Goal: Transaction & Acquisition: Purchase product/service

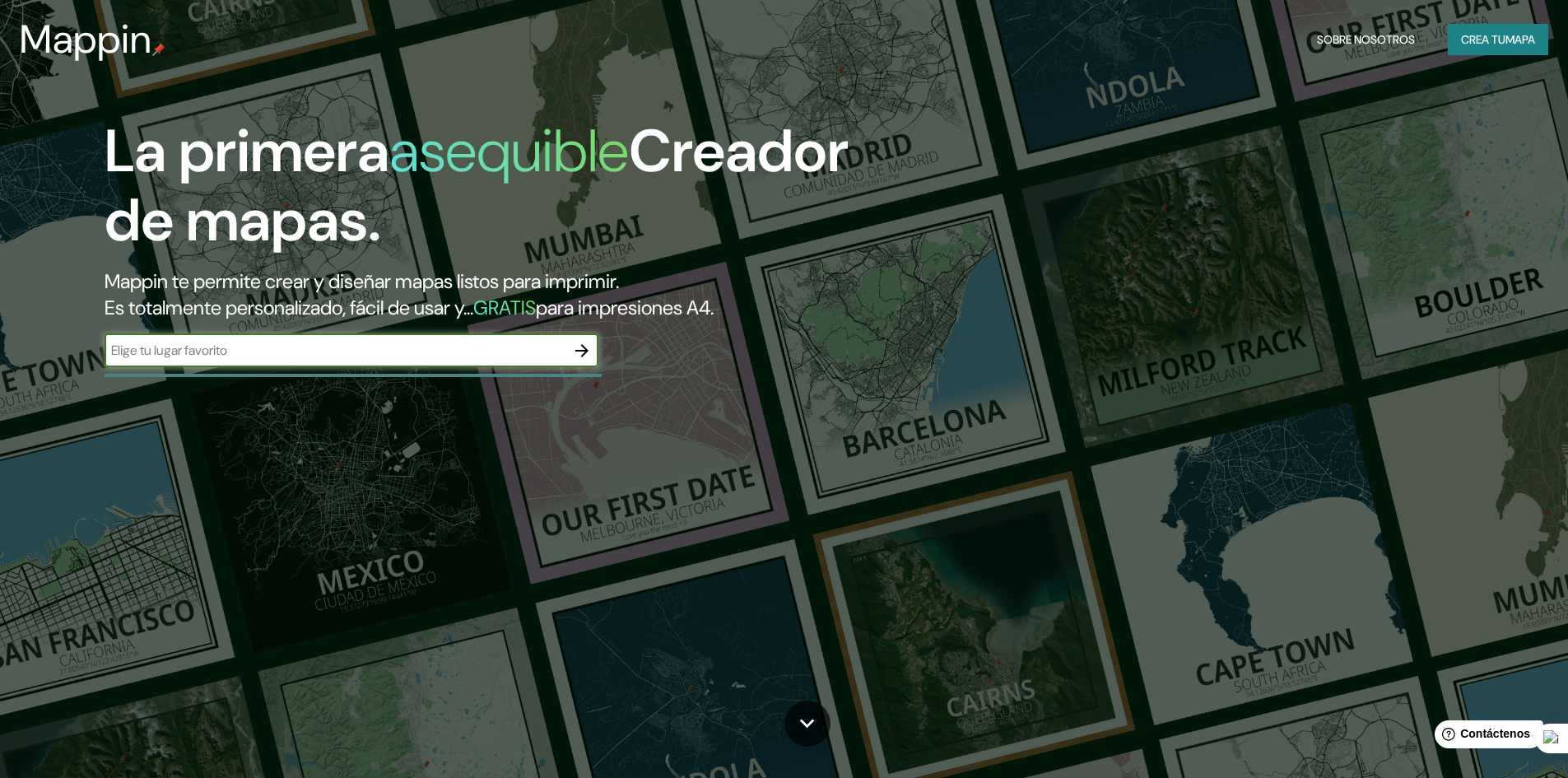
click at [328, 359] on input "text" at bounding box center [335, 351] width 461 height 19
type input "yopal"
click at [223, 361] on div "yopal ​" at bounding box center [351, 351] width 494 height 33
click at [583, 351] on icon "button" at bounding box center [582, 351] width 13 height 13
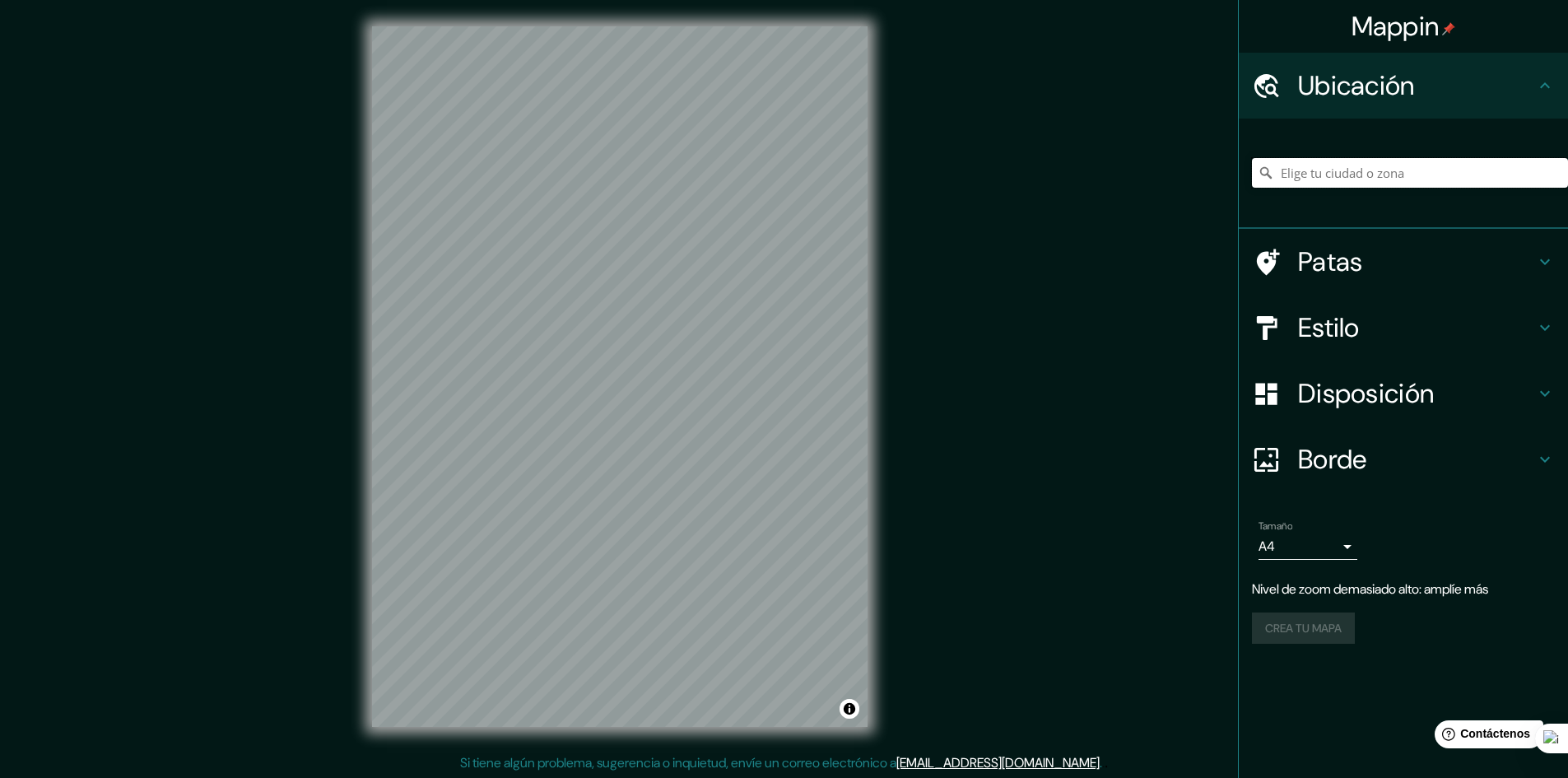
click at [1351, 177] on input "Elige tu ciudad o zona" at bounding box center [1410, 173] width 316 height 30
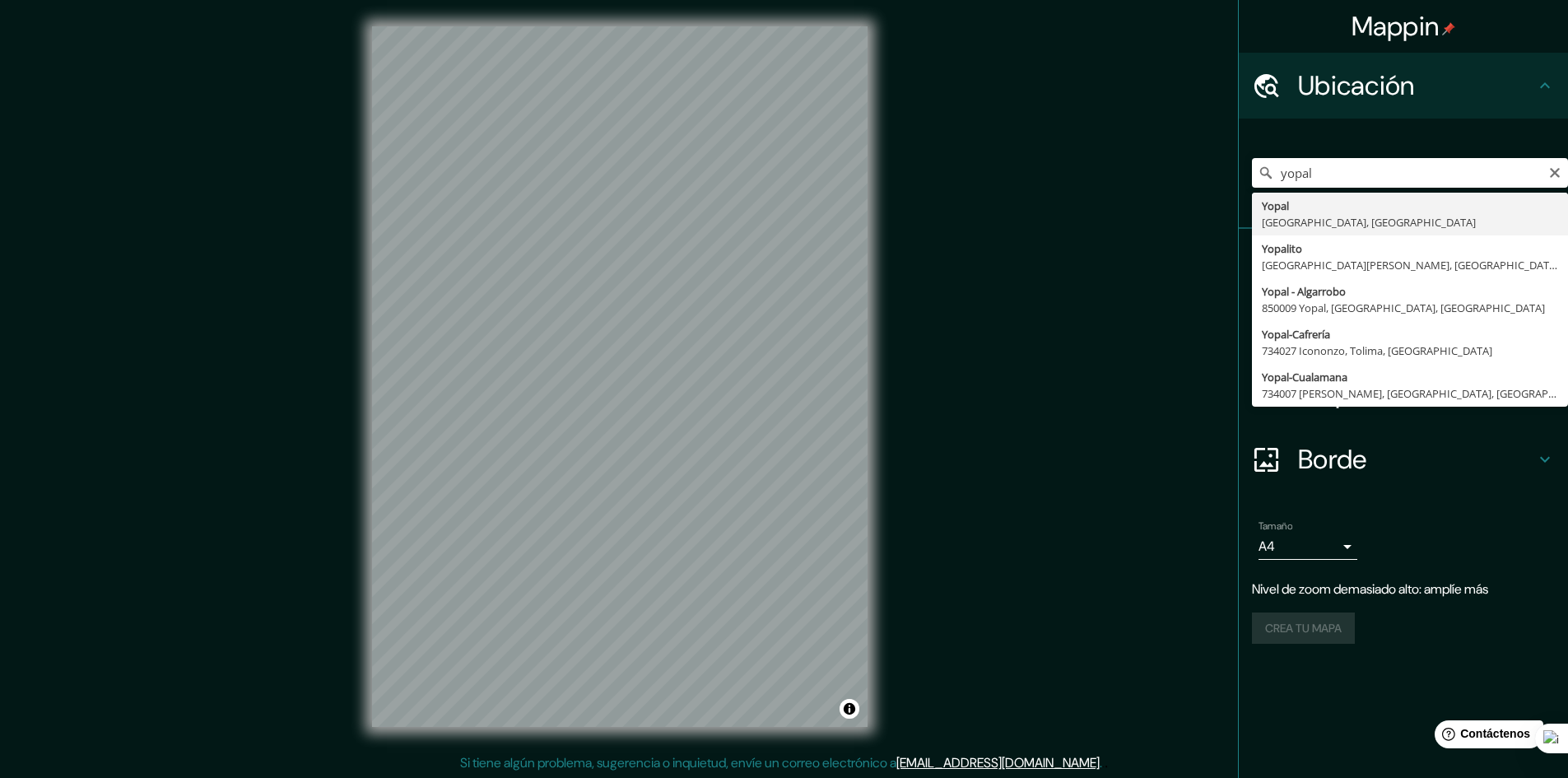
type input "Yopal, [GEOGRAPHIC_DATA], [GEOGRAPHIC_DATA]"
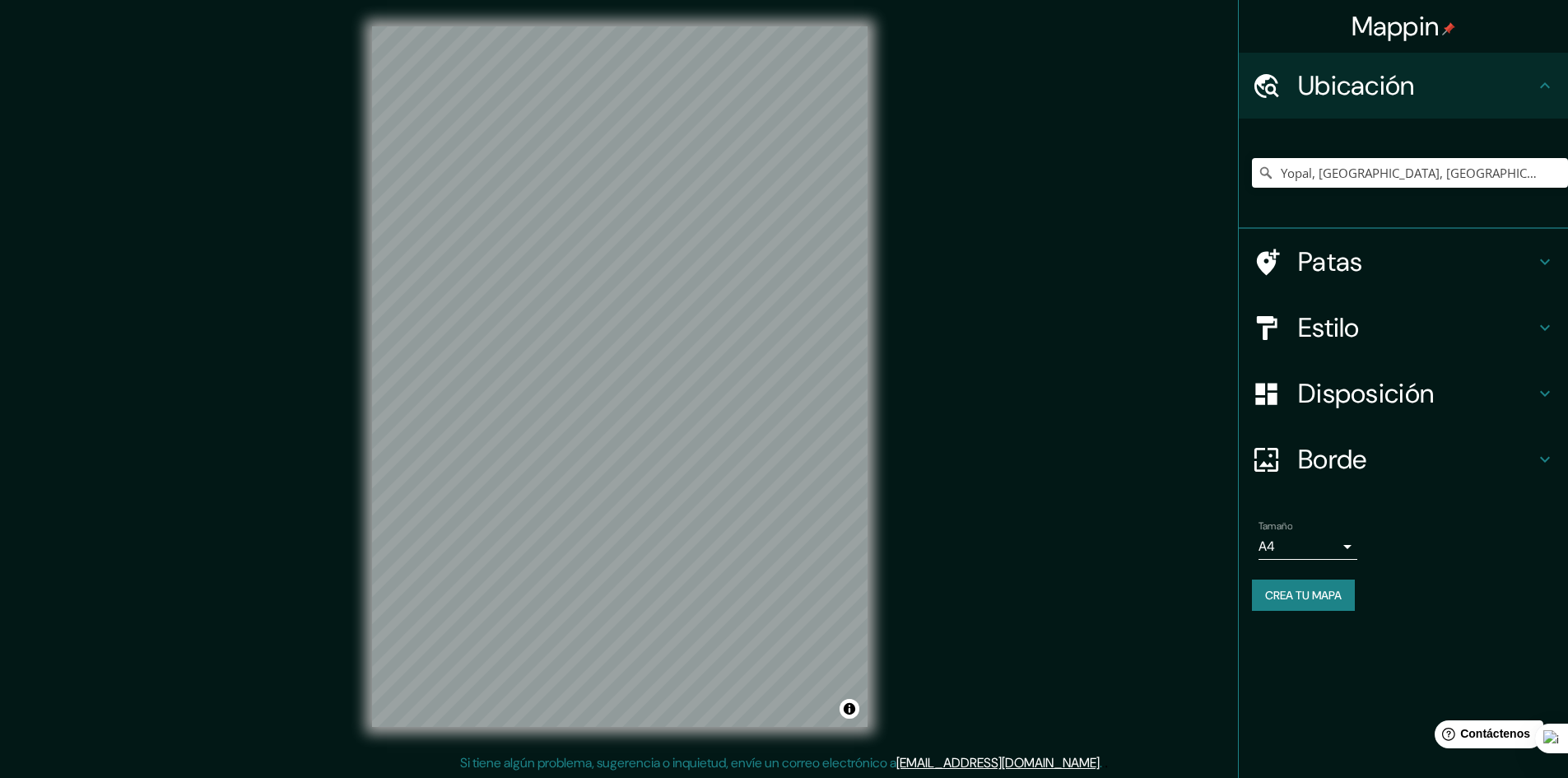
click at [1548, 329] on icon at bounding box center [1545, 328] width 20 height 20
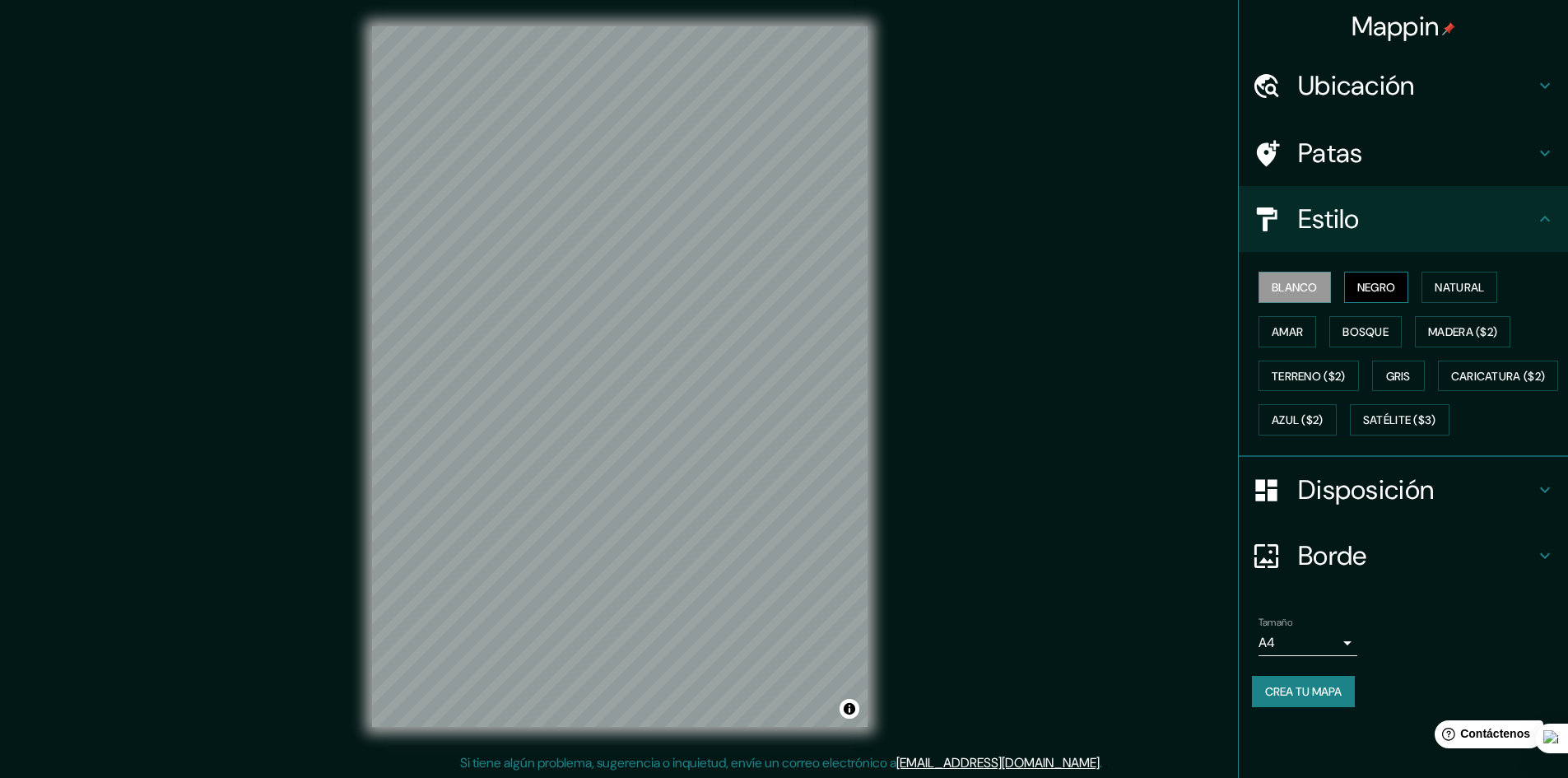
click at [1400, 291] on button "Negro" at bounding box center [1377, 287] width 65 height 32
click at [1459, 282] on font "Natural" at bounding box center [1459, 286] width 49 height 14
click at [1300, 329] on font "Amar" at bounding box center [1287, 331] width 32 height 14
click at [1364, 325] on font "Bosque" at bounding box center [1365, 331] width 46 height 14
click at [1484, 328] on font "Madera ($2)" at bounding box center [1462, 331] width 69 height 14
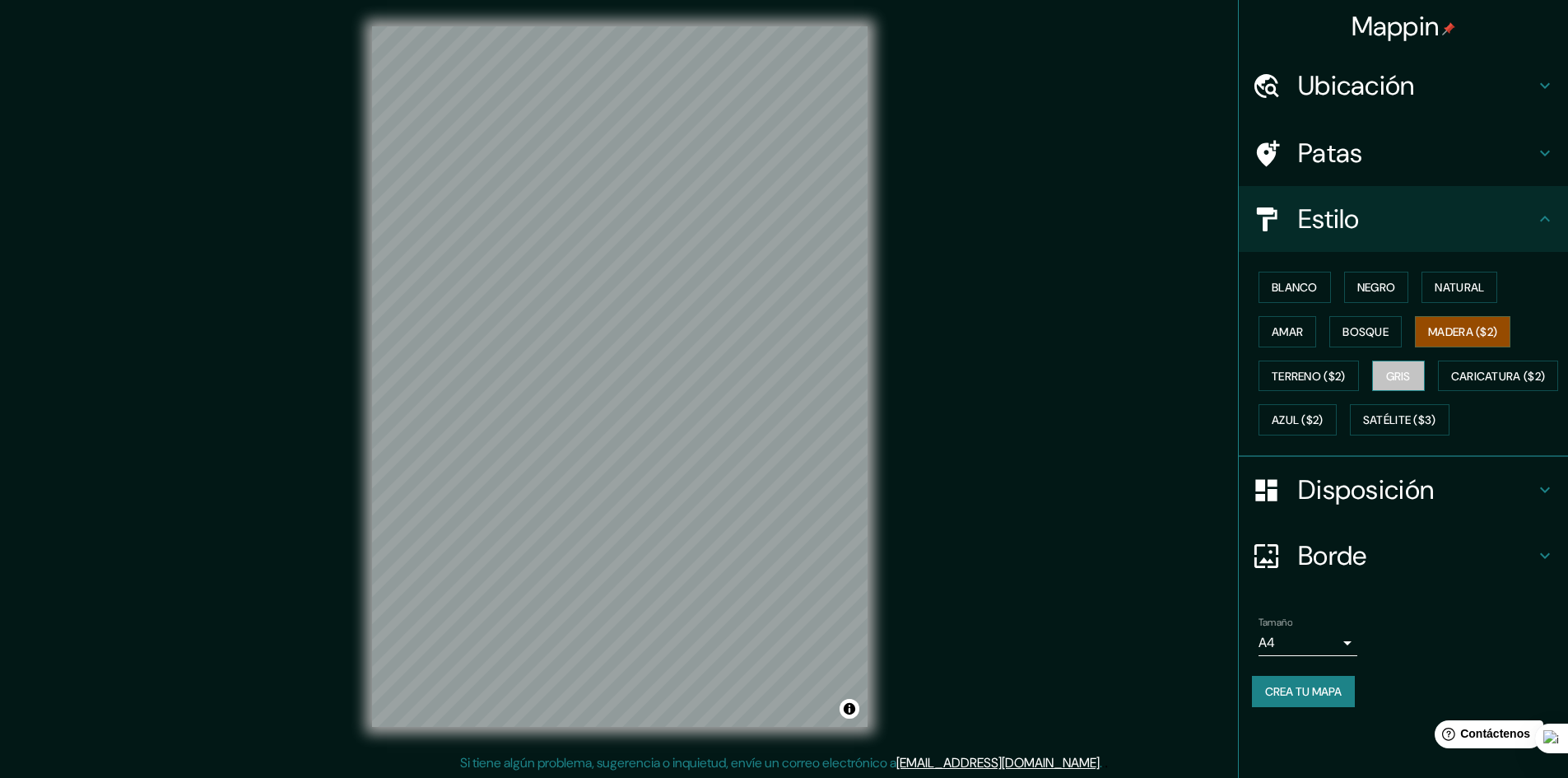
click at [1390, 375] on font "Gris" at bounding box center [1399, 376] width 25 height 14
click at [1289, 289] on font "Blanco" at bounding box center [1294, 286] width 46 height 14
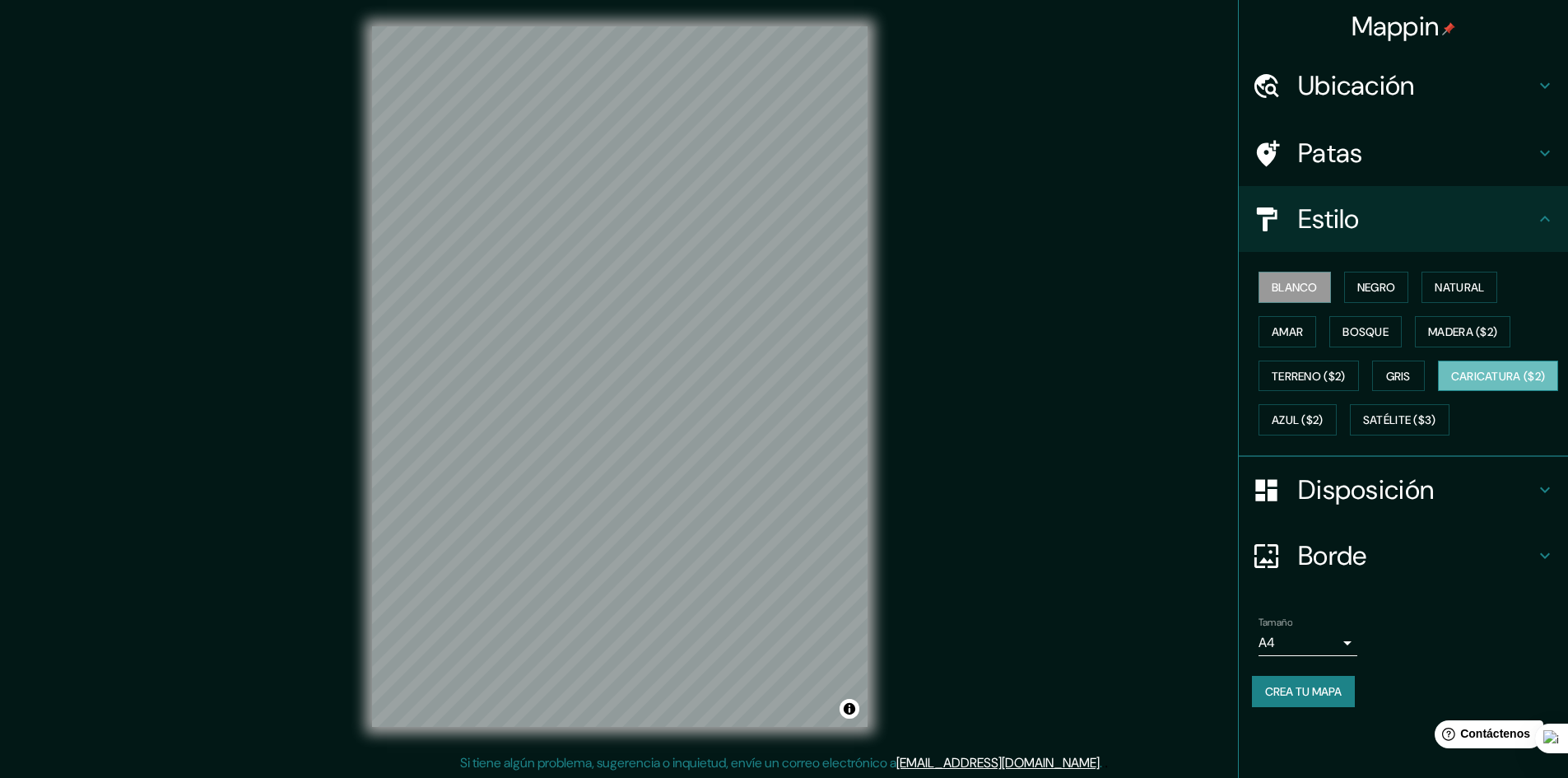
scroll to position [2, 0]
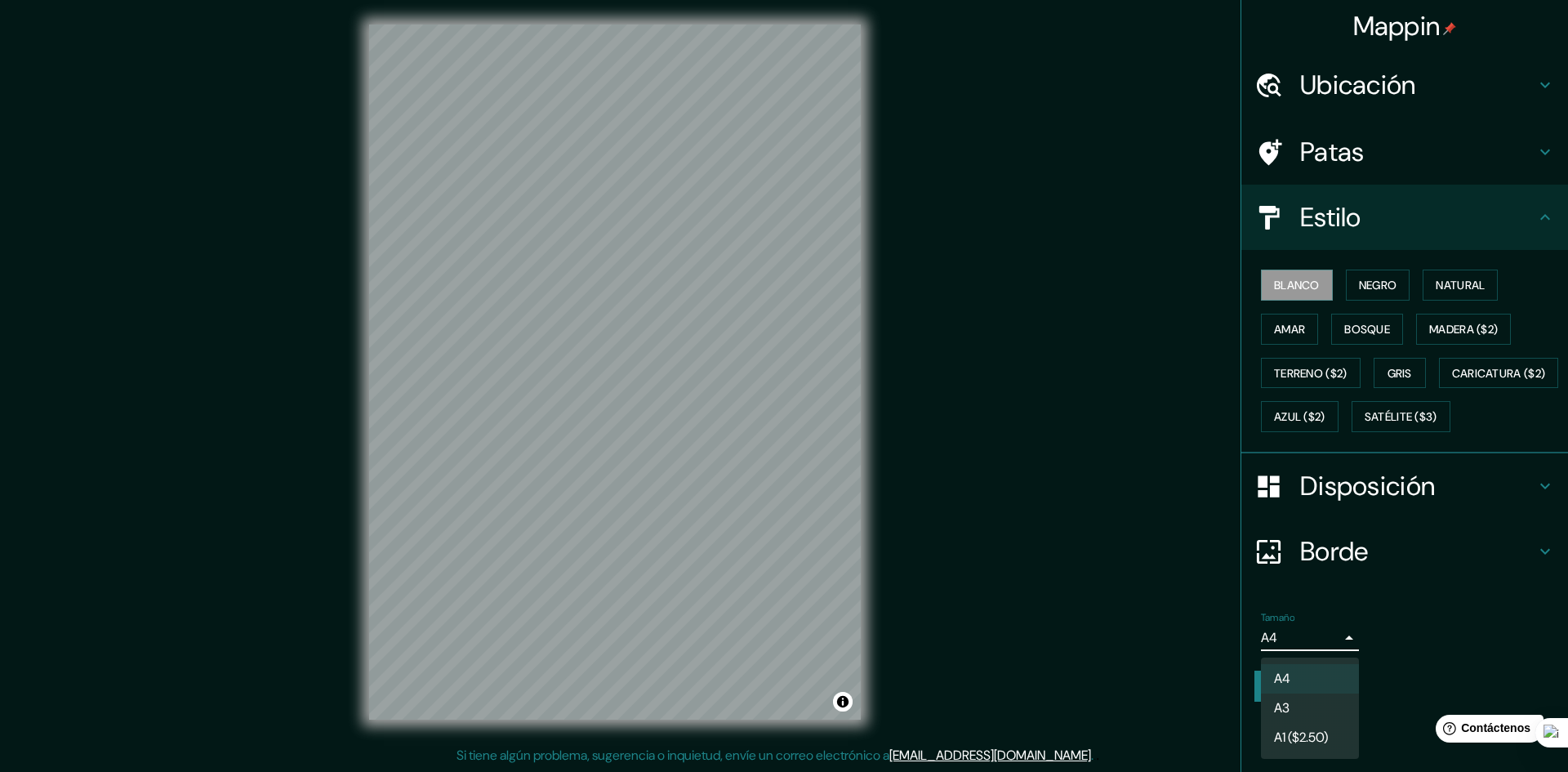
click at [1343, 677] on body "Mappin Ubicación Yopal, [GEOGRAPHIC_DATA], [GEOGRAPHIC_DATA] Patas Estilo [PERS…" at bounding box center [784, 384] width 1568 height 772
click at [1430, 668] on div at bounding box center [784, 386] width 1568 height 772
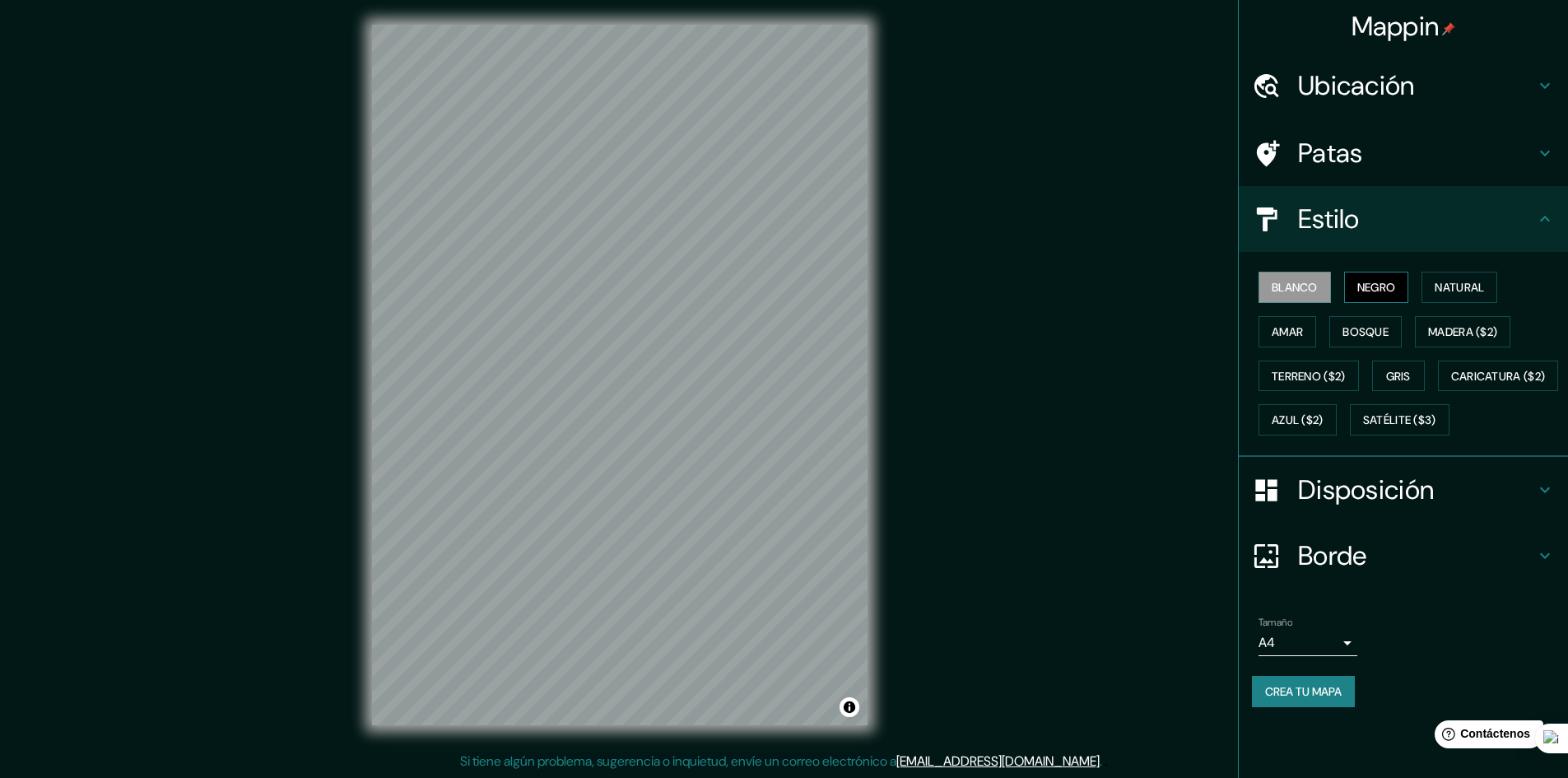
click at [1378, 280] on font "Negro" at bounding box center [1377, 286] width 38 height 14
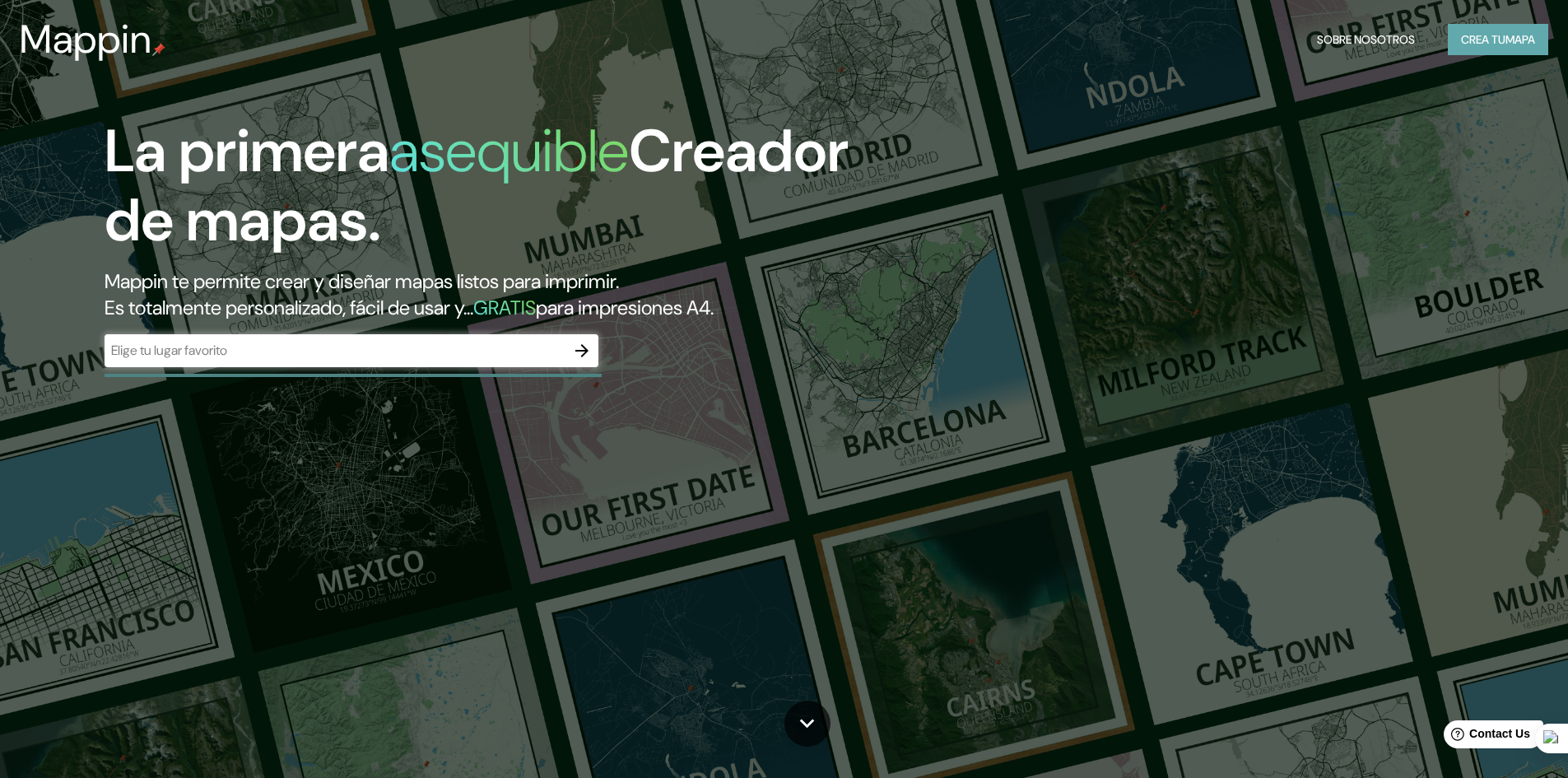
click at [1512, 40] on font "mapa" at bounding box center [1520, 38] width 30 height 14
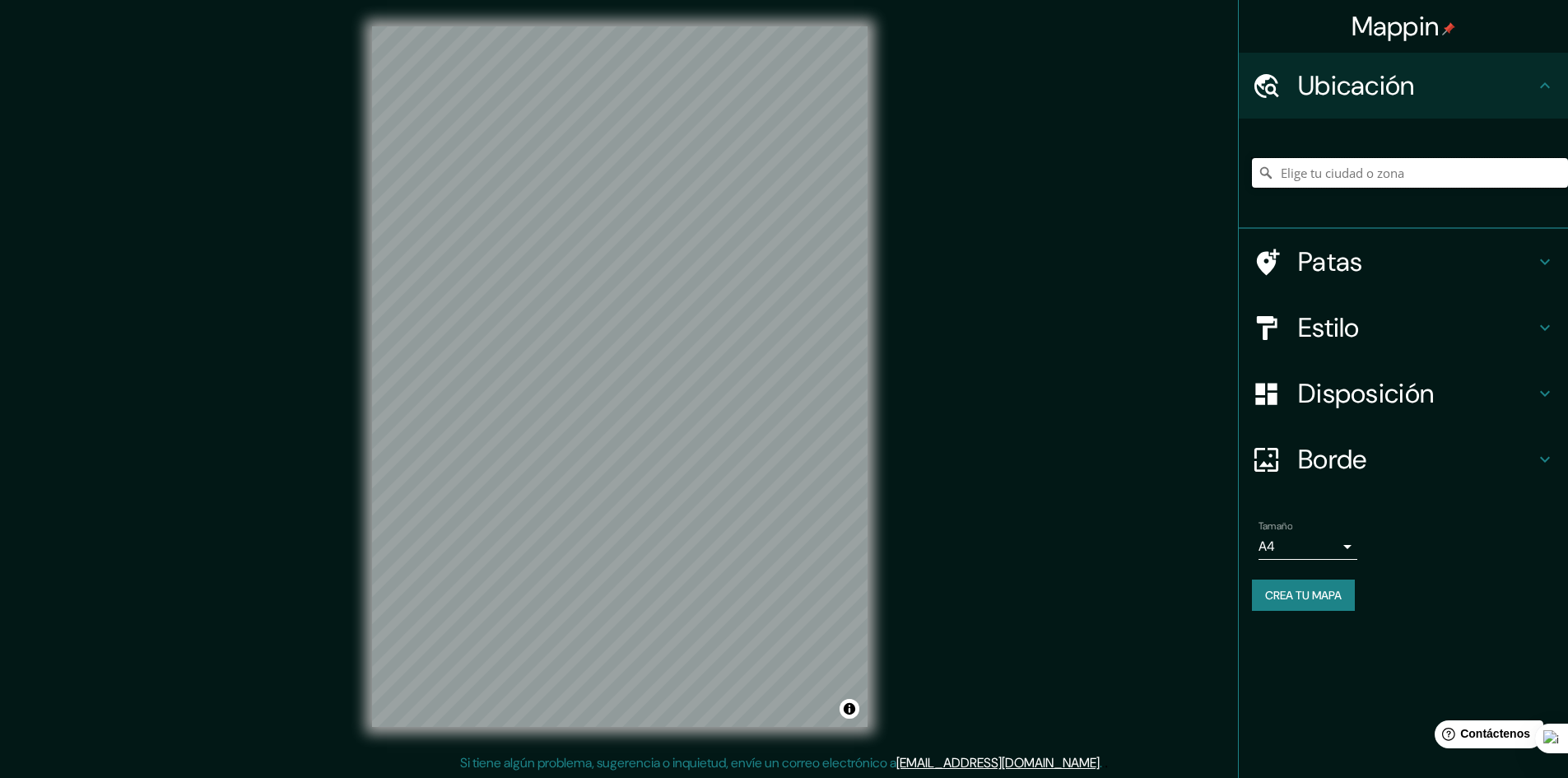
click at [1335, 170] on input "Elige tu ciudad o zona" at bounding box center [1410, 173] width 316 height 30
type input "Yopal, [GEOGRAPHIC_DATA], [GEOGRAPHIC_DATA]"
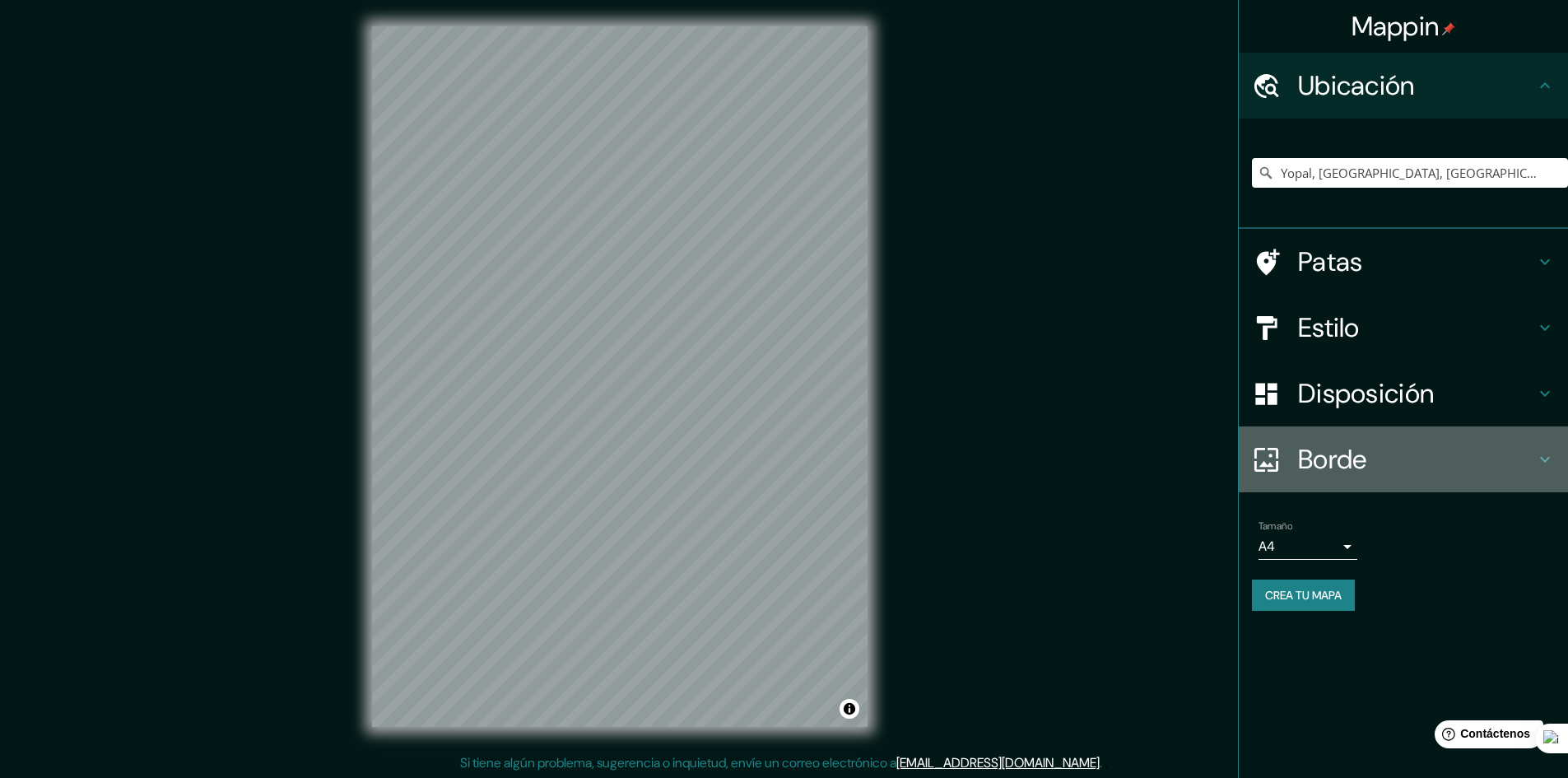
click at [1538, 456] on icon at bounding box center [1545, 459] width 20 height 20
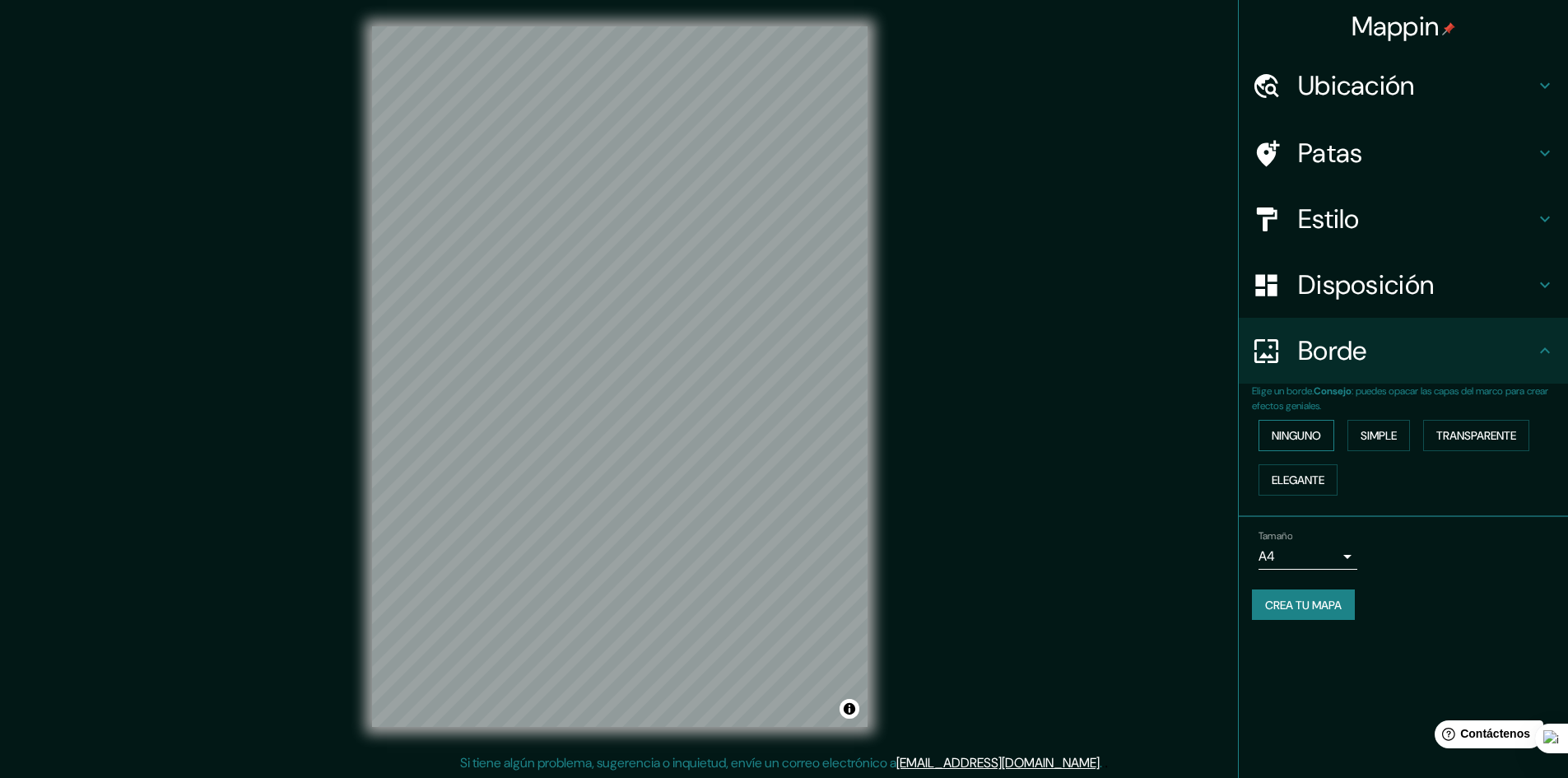
click at [1313, 441] on font "Ninguno" at bounding box center [1295, 435] width 49 height 14
click at [1397, 433] on font "Simple" at bounding box center [1379, 435] width 36 height 14
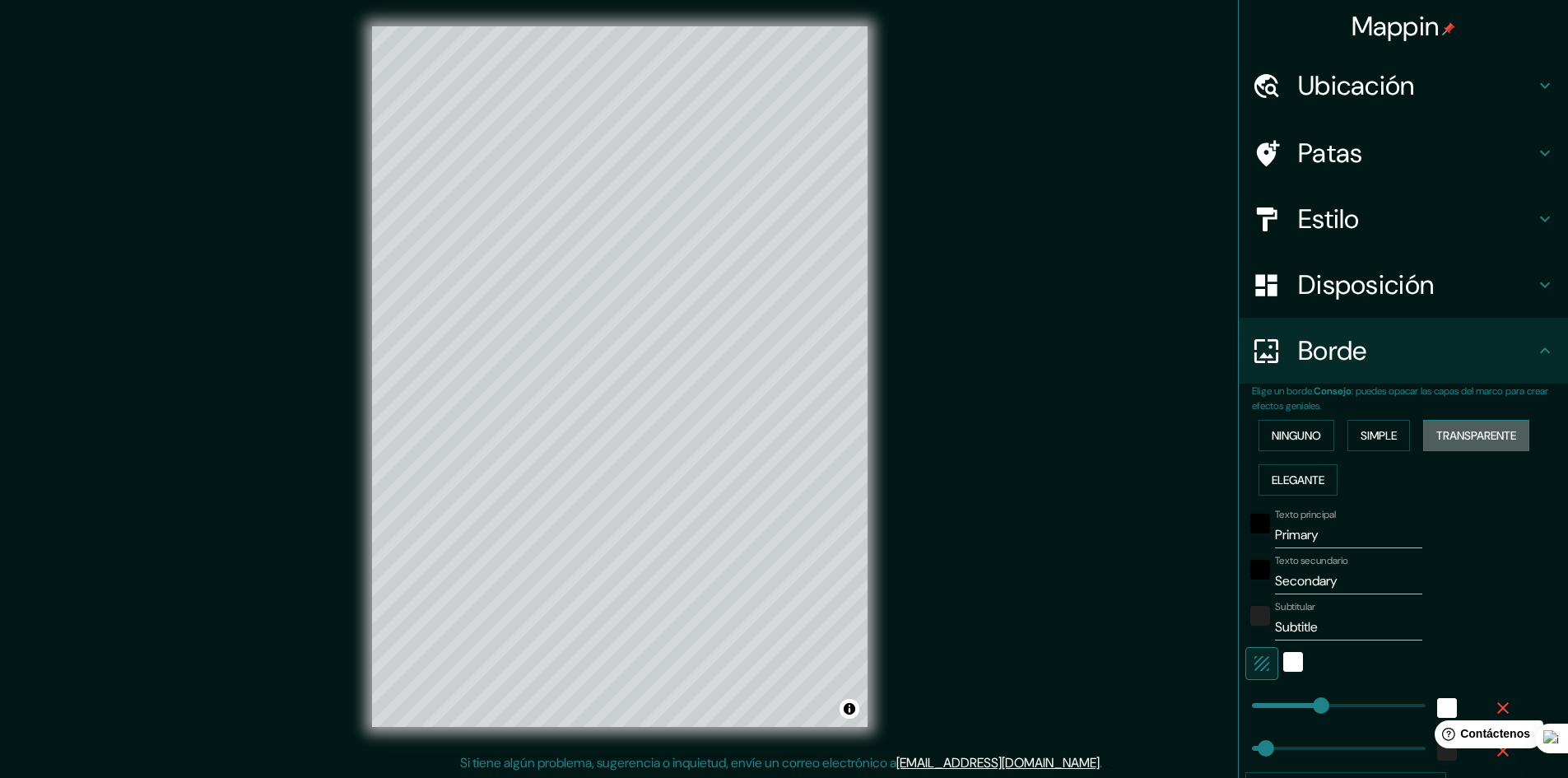
click at [1478, 436] on font "Transparente" at bounding box center [1476, 435] width 80 height 14
click at [1292, 436] on font "Ninguno" at bounding box center [1295, 435] width 49 height 14
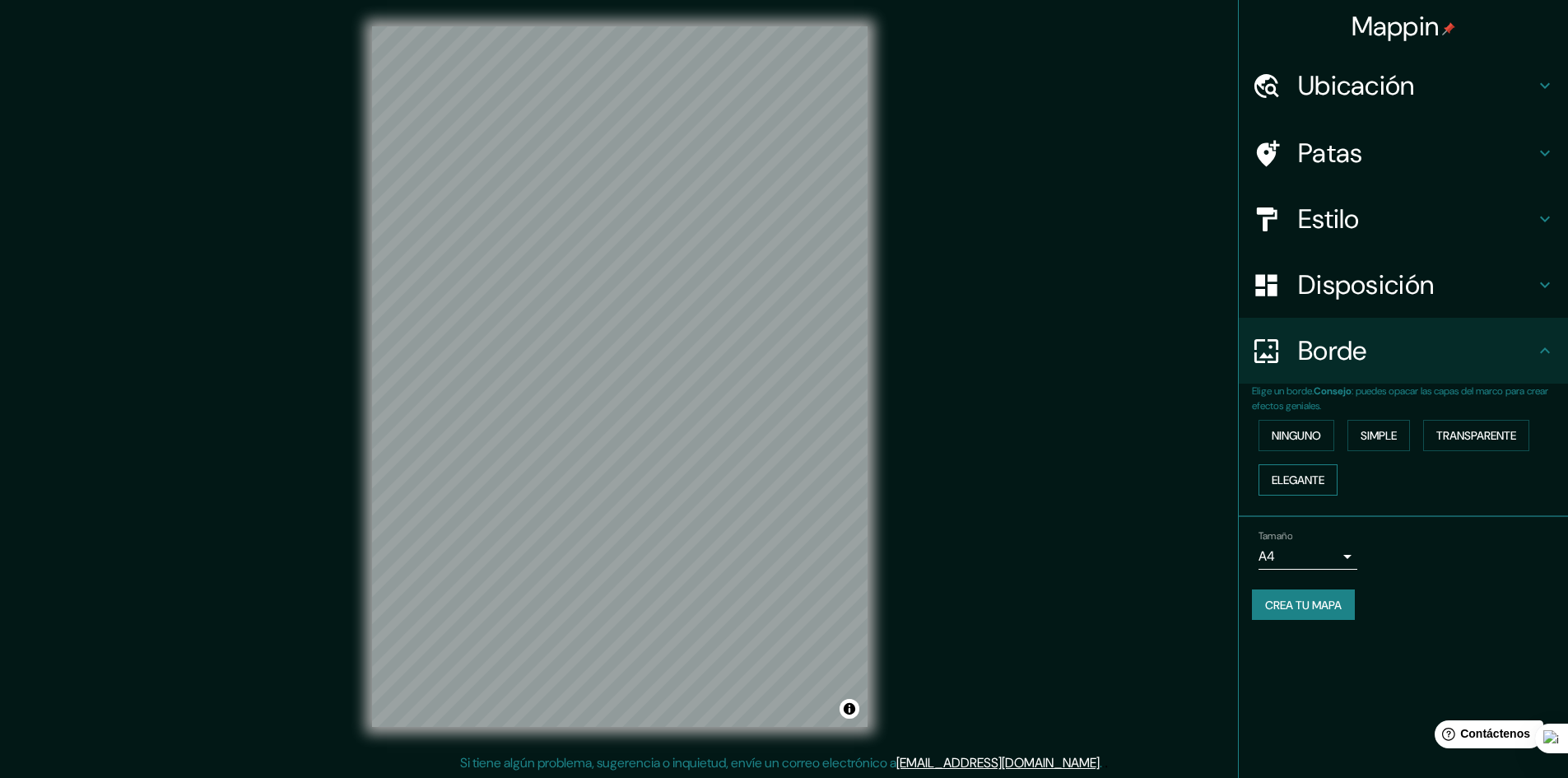
click at [1324, 476] on font "Elegante" at bounding box center [1297, 479] width 53 height 14
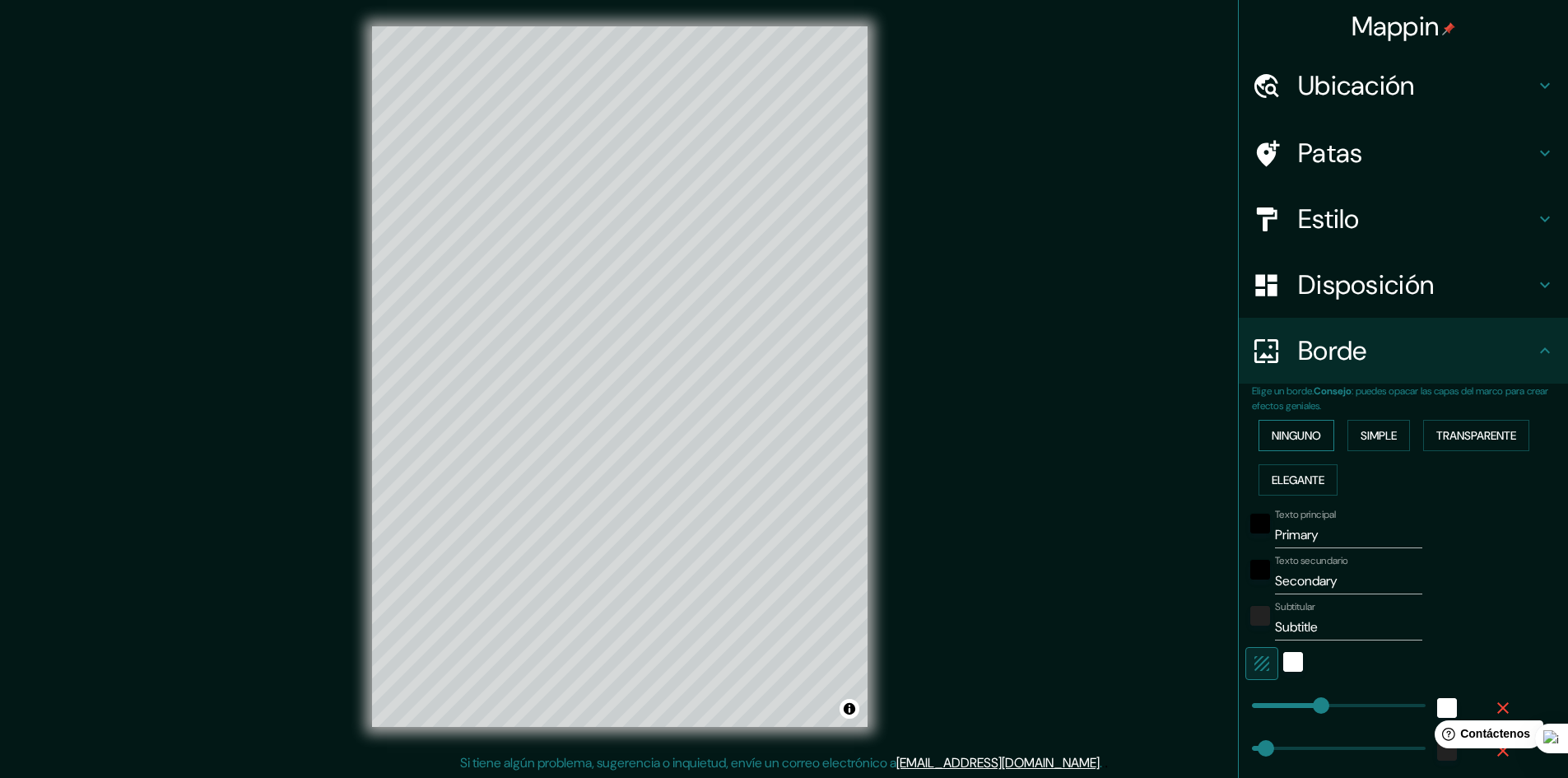
click at [1297, 432] on font "Ninguno" at bounding box center [1295, 435] width 49 height 14
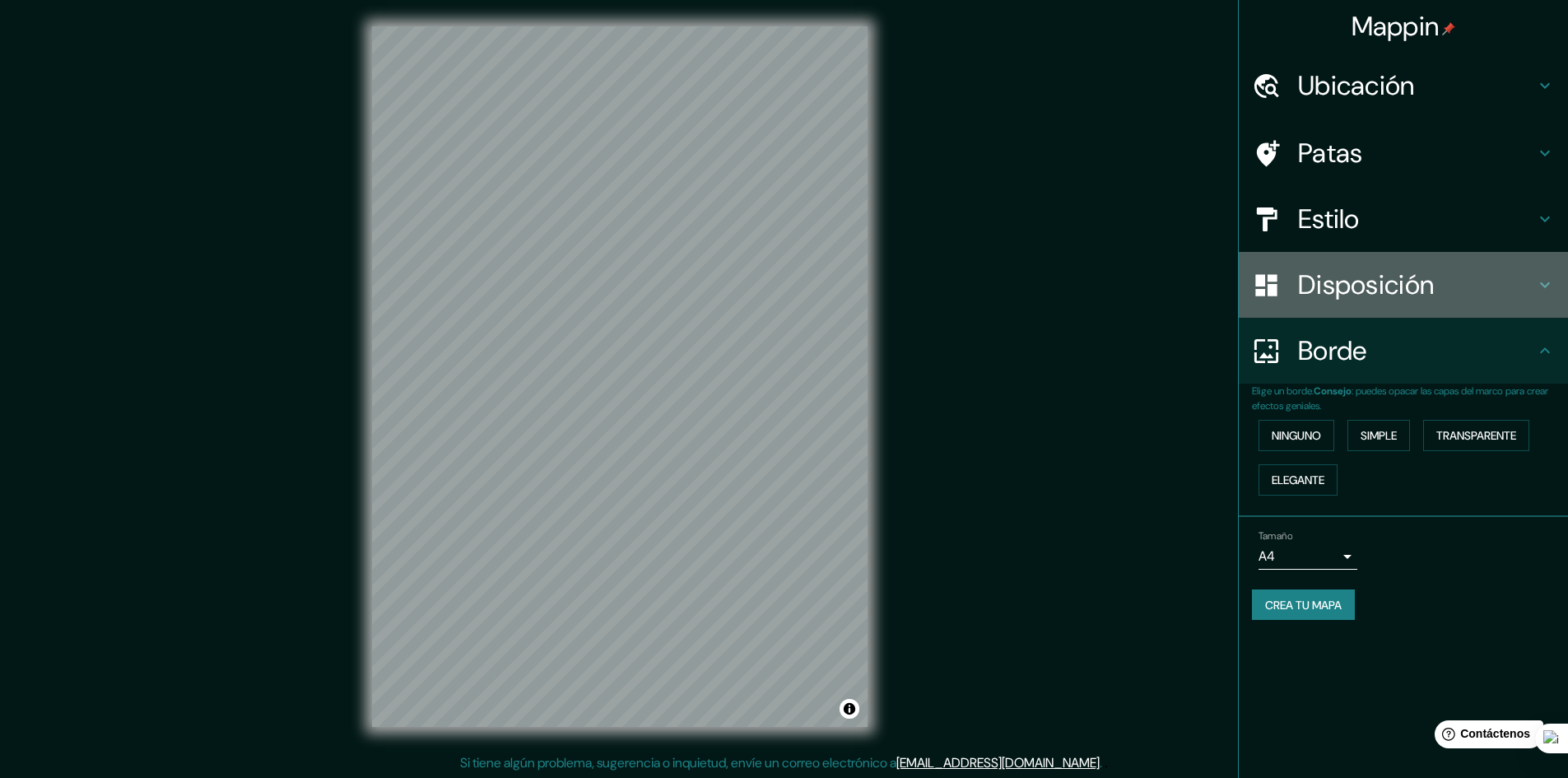
click at [1460, 279] on h4 "Disposición" at bounding box center [1416, 284] width 237 height 33
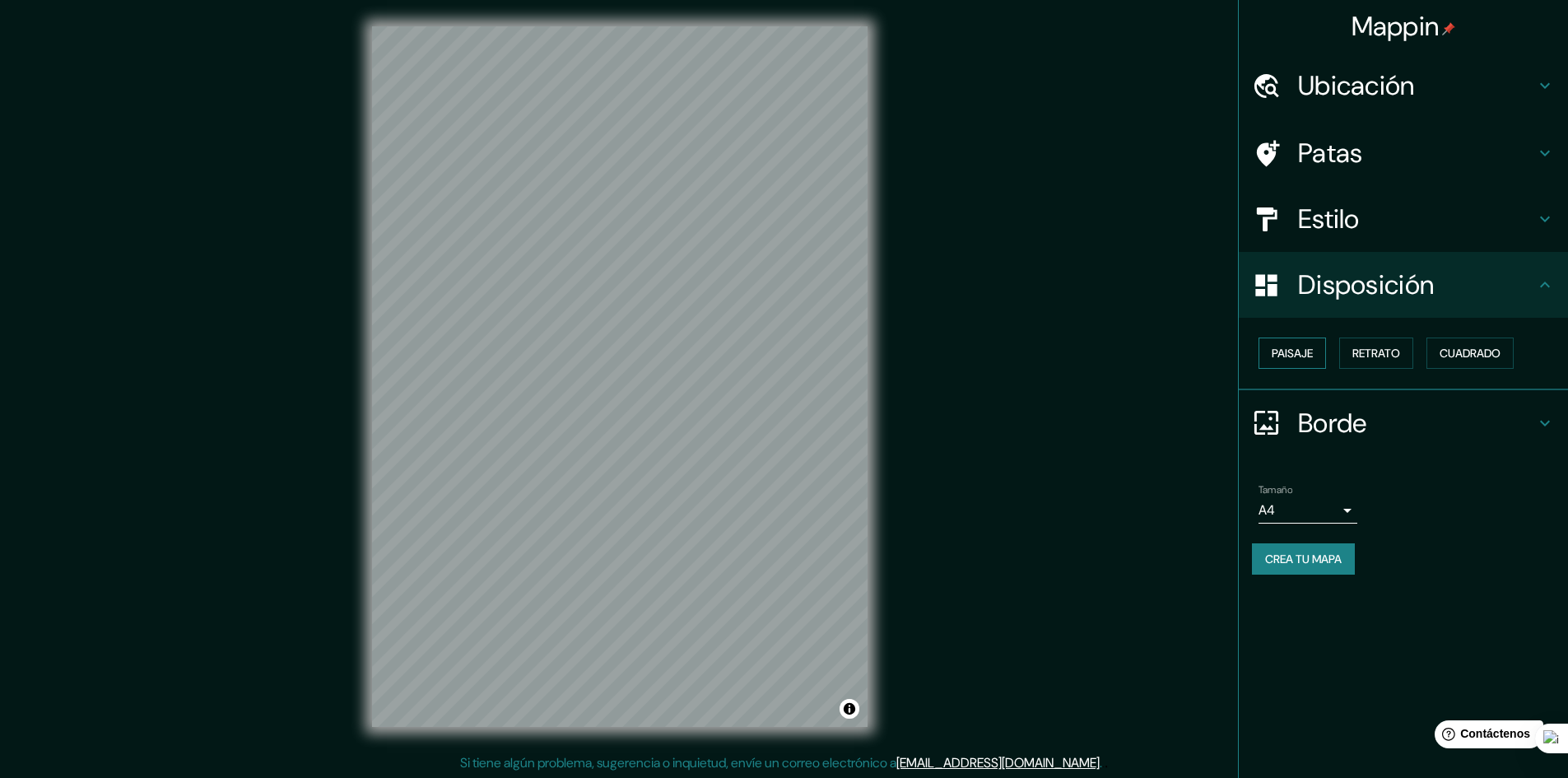
click at [1318, 360] on button "Paisaje" at bounding box center [1292, 353] width 67 height 32
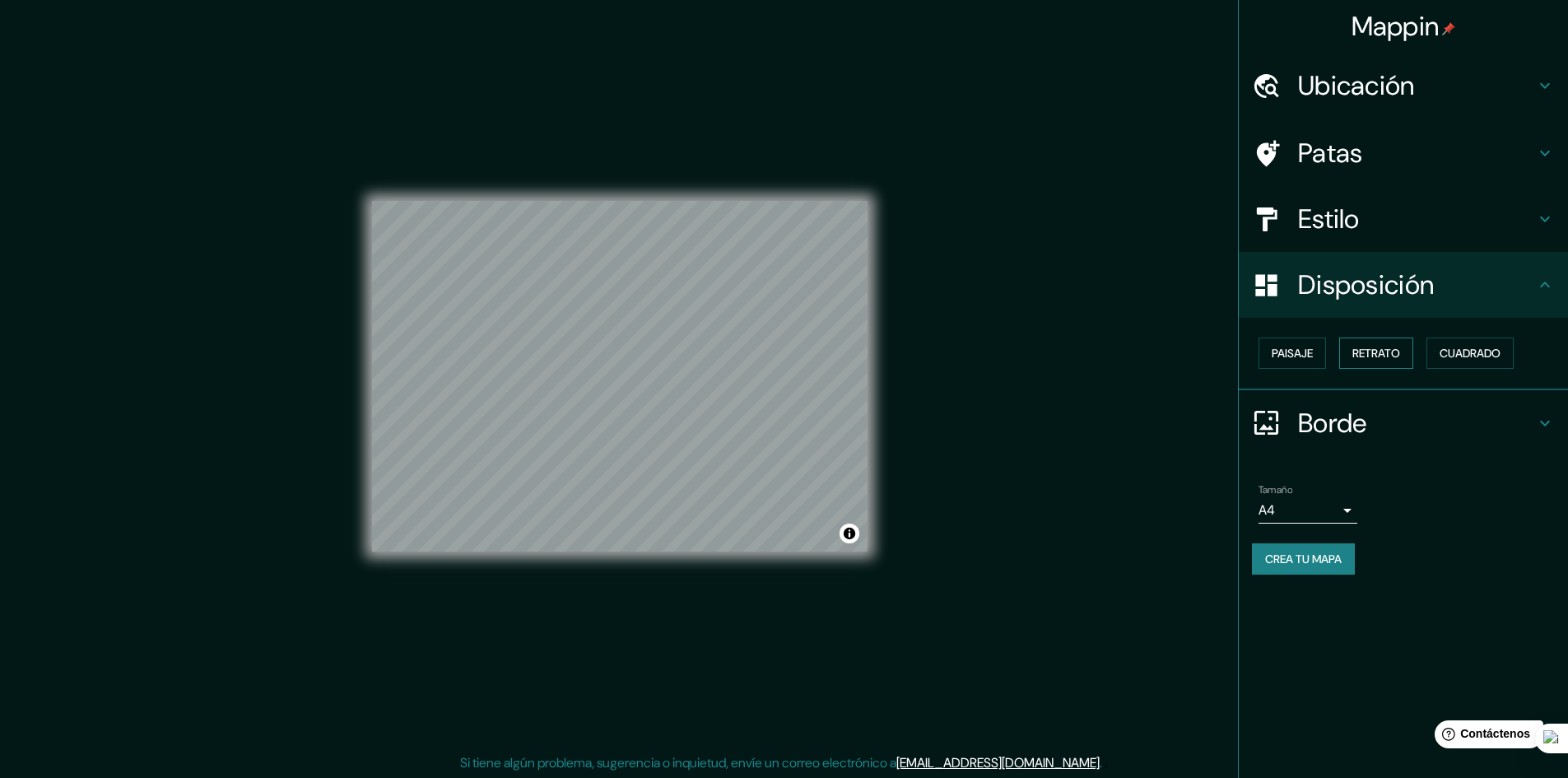
click at [1387, 356] on font "Retrato" at bounding box center [1377, 353] width 48 height 14
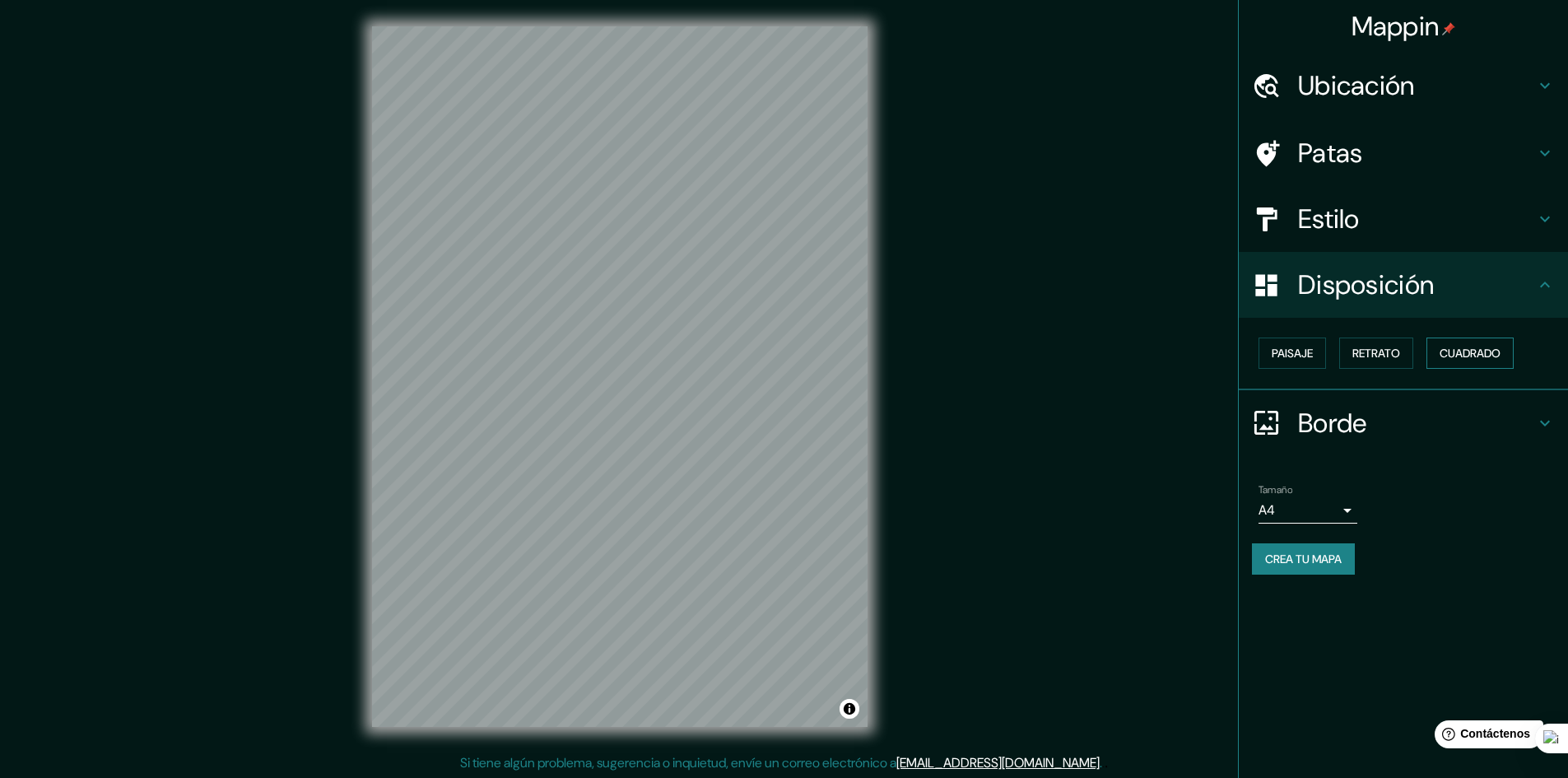
click at [1469, 357] on font "Cuadrado" at bounding box center [1469, 353] width 60 height 14
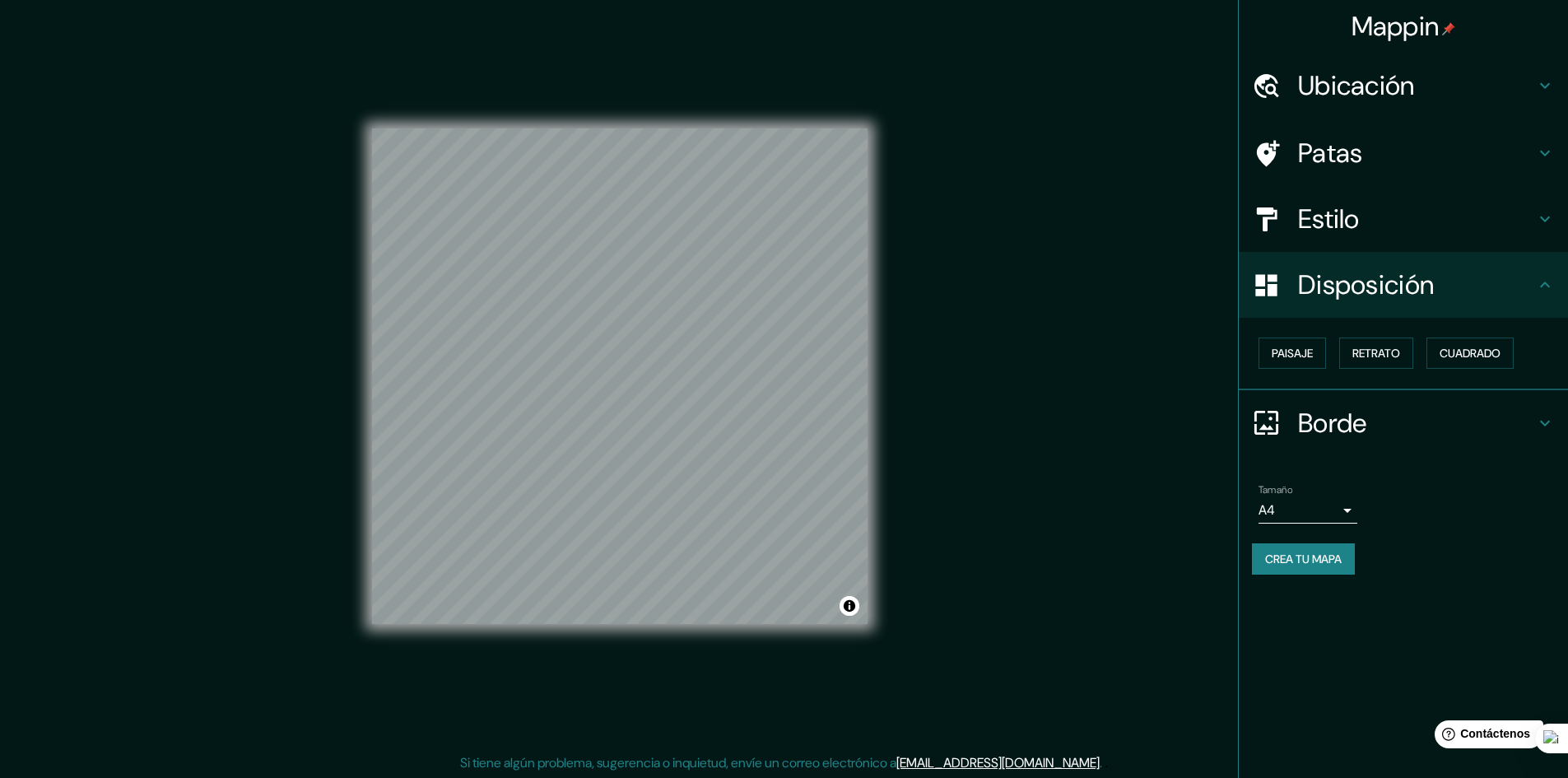
click at [897, 441] on div "Mappin Ubicación Yopal, Casanare, Colombia Yopal Casanare, Colombia Yopalito Pu…" at bounding box center [784, 390] width 1568 height 780
click at [1311, 355] on font "Paisaje" at bounding box center [1291, 353] width 41 height 14
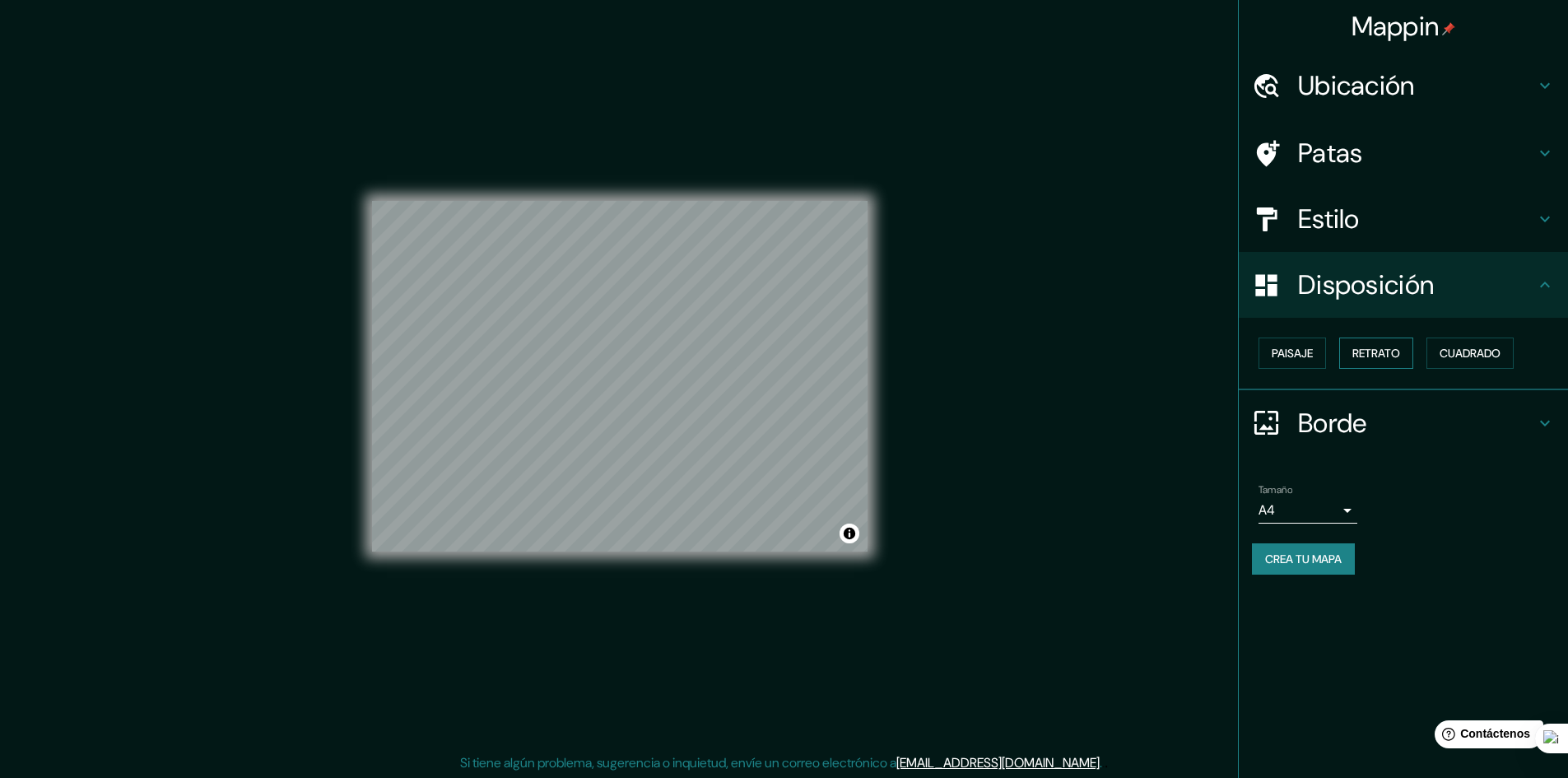
click at [1386, 356] on font "Retrato" at bounding box center [1377, 353] width 48 height 14
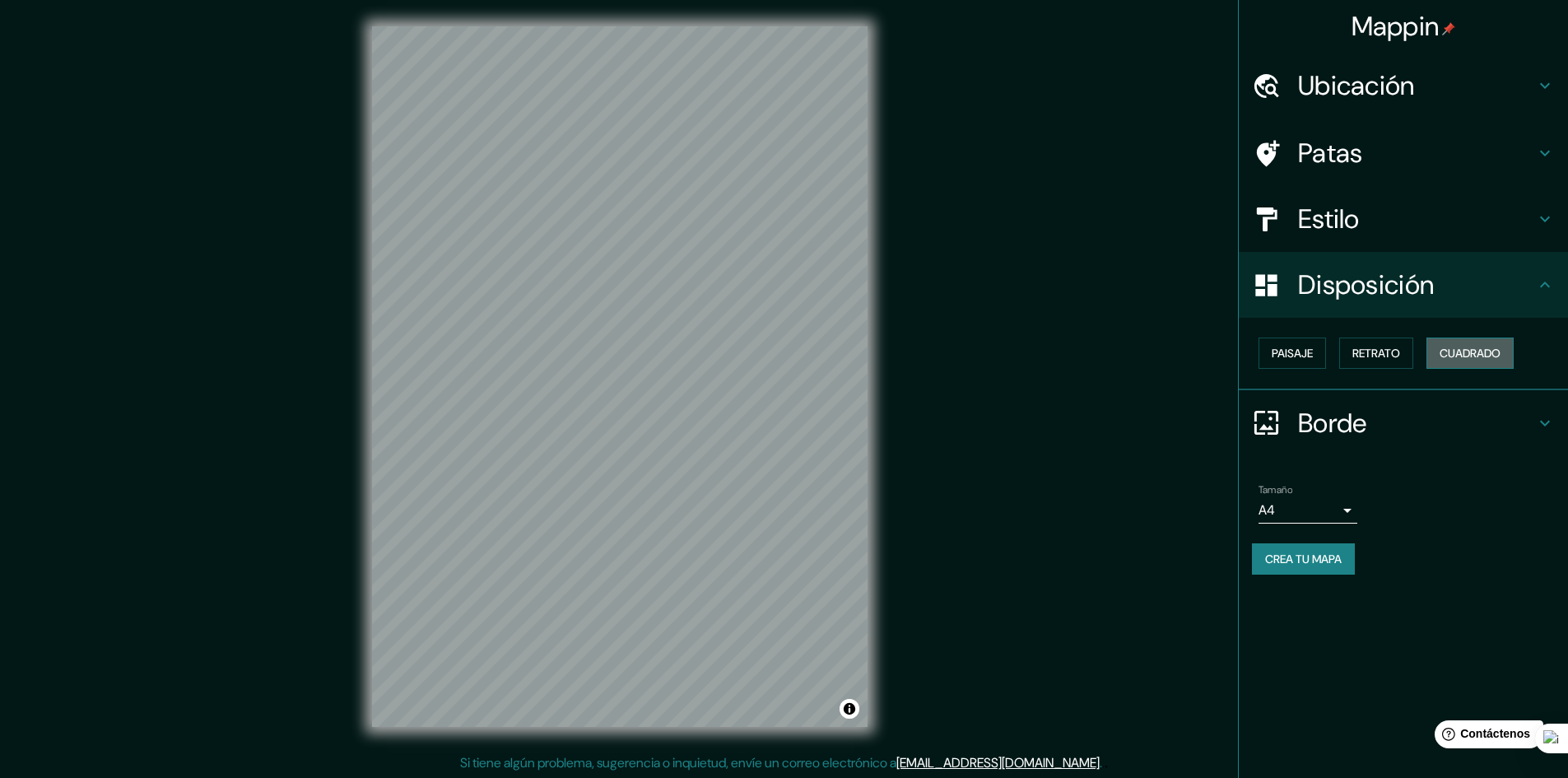
click at [1489, 353] on font "Cuadrado" at bounding box center [1469, 353] width 60 height 14
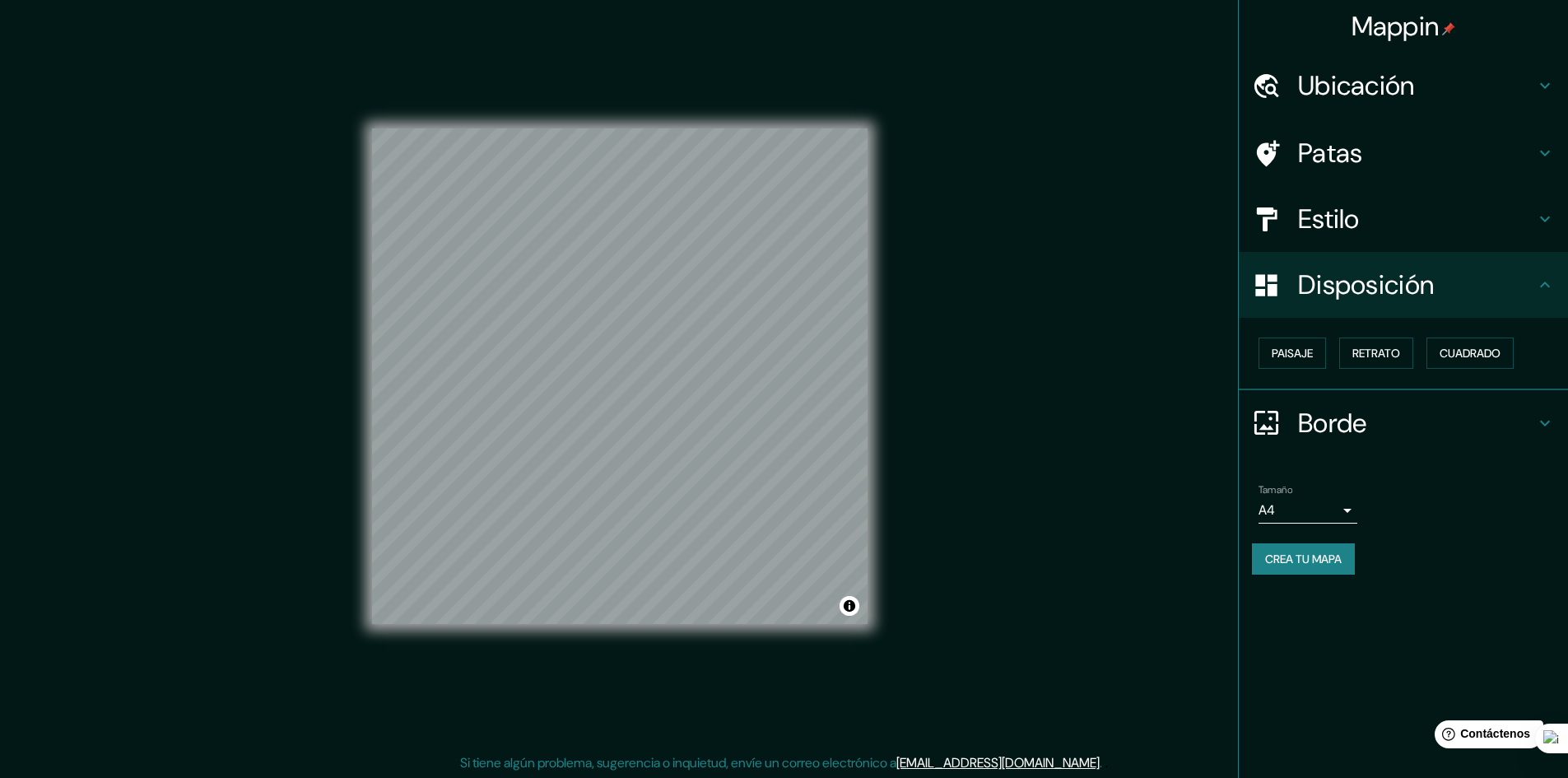
click at [1378, 215] on h4 "Estilo" at bounding box center [1416, 219] width 237 height 33
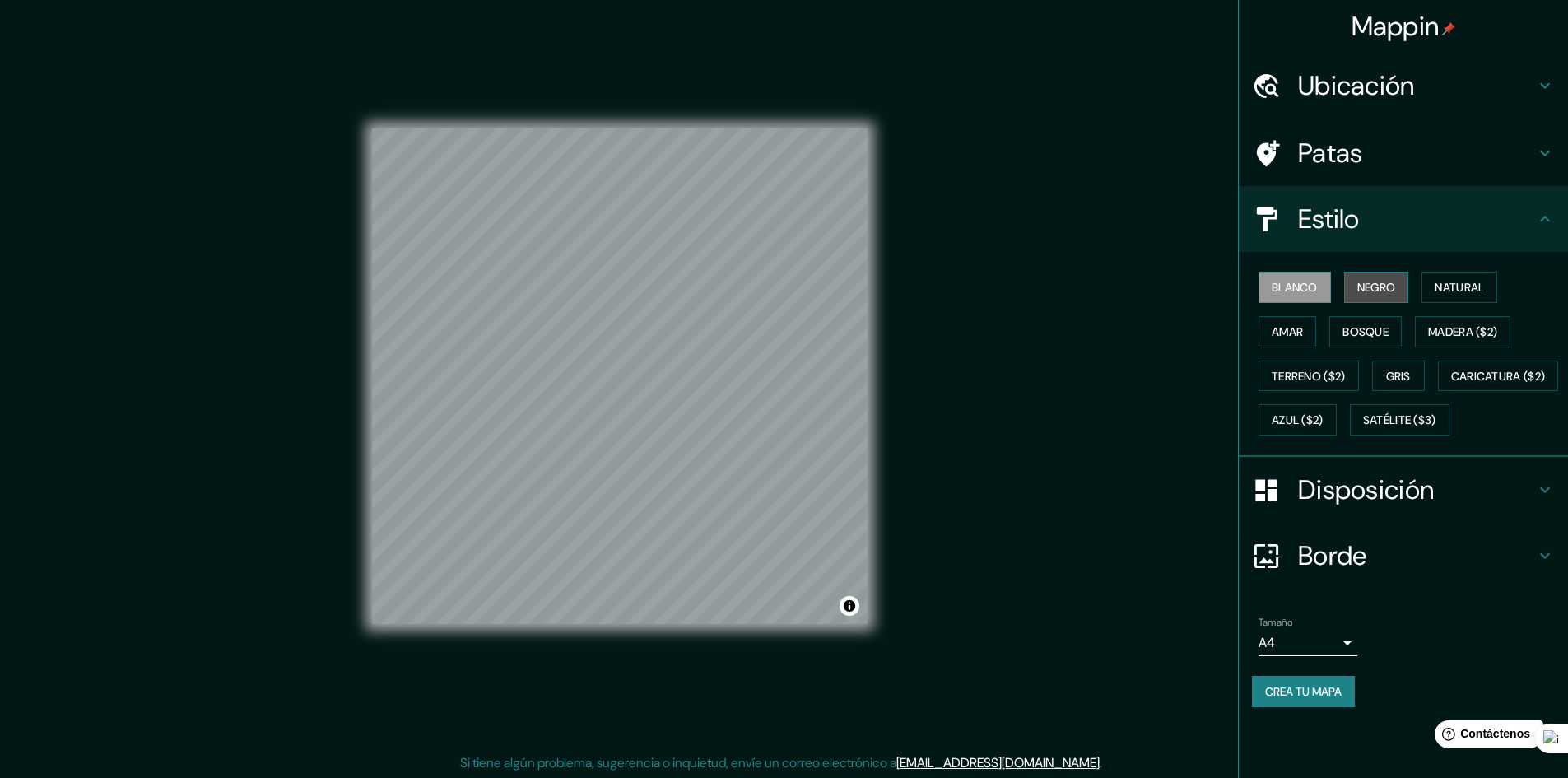
click at [1385, 291] on font "Negro" at bounding box center [1377, 286] width 38 height 14
click at [1476, 287] on font "Natural" at bounding box center [1459, 286] width 49 height 14
click at [1548, 146] on icon at bounding box center [1545, 153] width 20 height 20
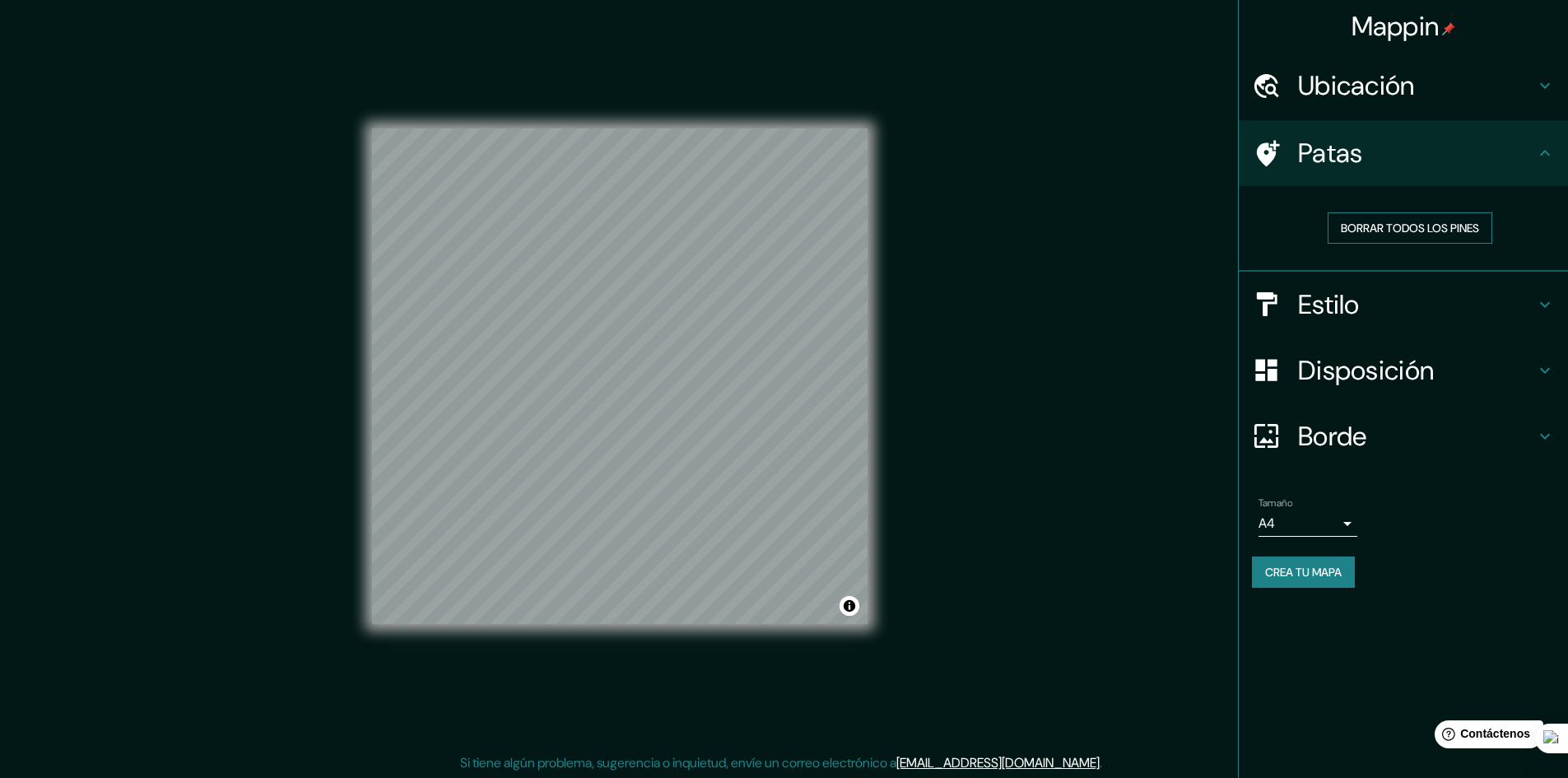
click at [1452, 232] on font "Borrar todos los pines" at bounding box center [1411, 228] width 138 height 14
click at [1548, 95] on div "Ubicación" at bounding box center [1403, 85] width 329 height 66
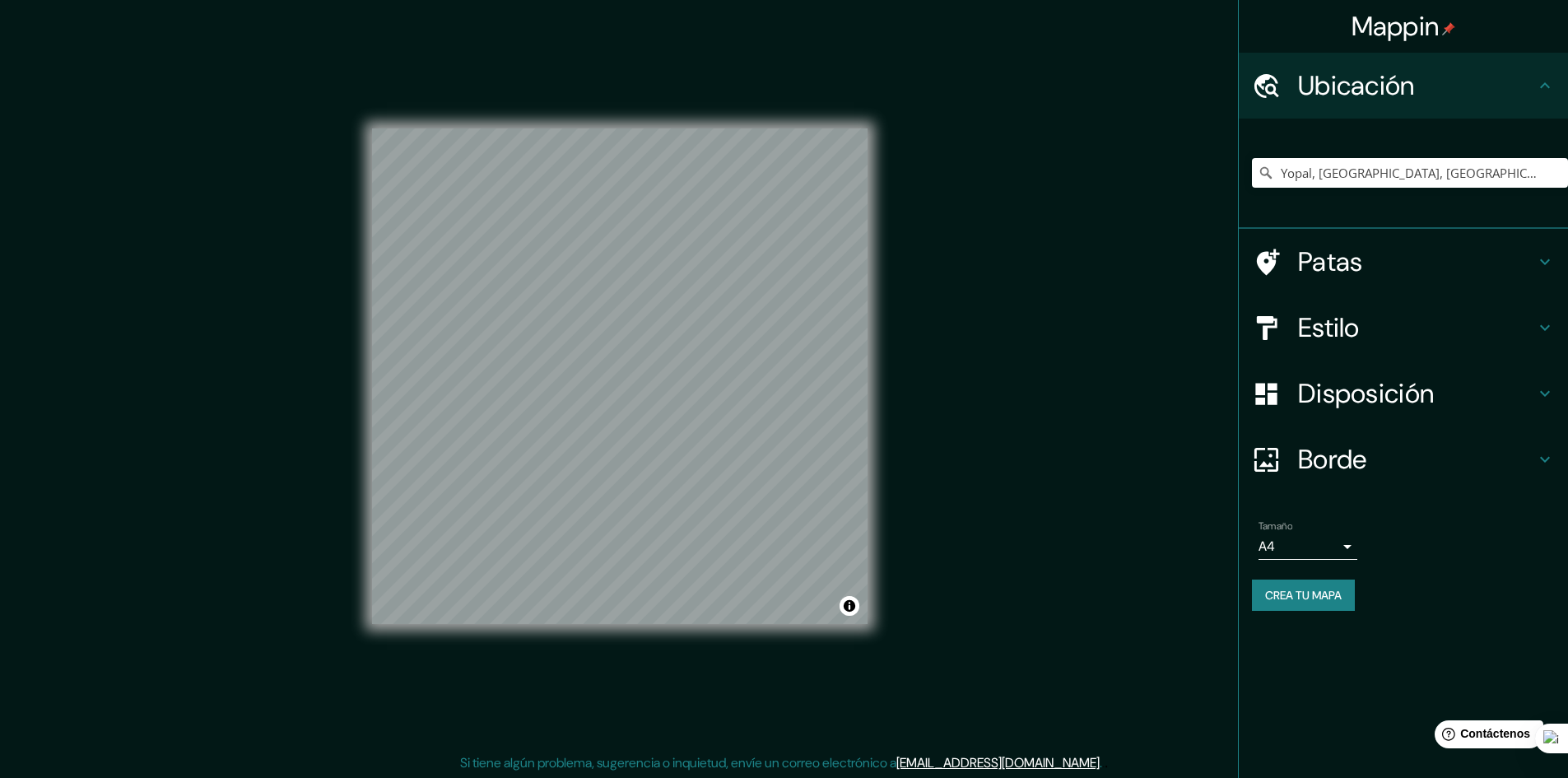
click at [1548, 95] on div "Ubicación" at bounding box center [1403, 85] width 329 height 66
click at [1322, 599] on font "Crea tu mapa" at bounding box center [1304, 595] width 77 height 14
click at [1070, 294] on div "Mappin Ubicación Yopal, Casanare, Colombia Yopal Casanare, Colombia Yopalito Pu…" at bounding box center [784, 390] width 1568 height 780
click at [1330, 593] on font "Crea tu mapa" at bounding box center [1304, 595] width 77 height 14
click at [1548, 95] on div "Ubicación" at bounding box center [1403, 85] width 329 height 66
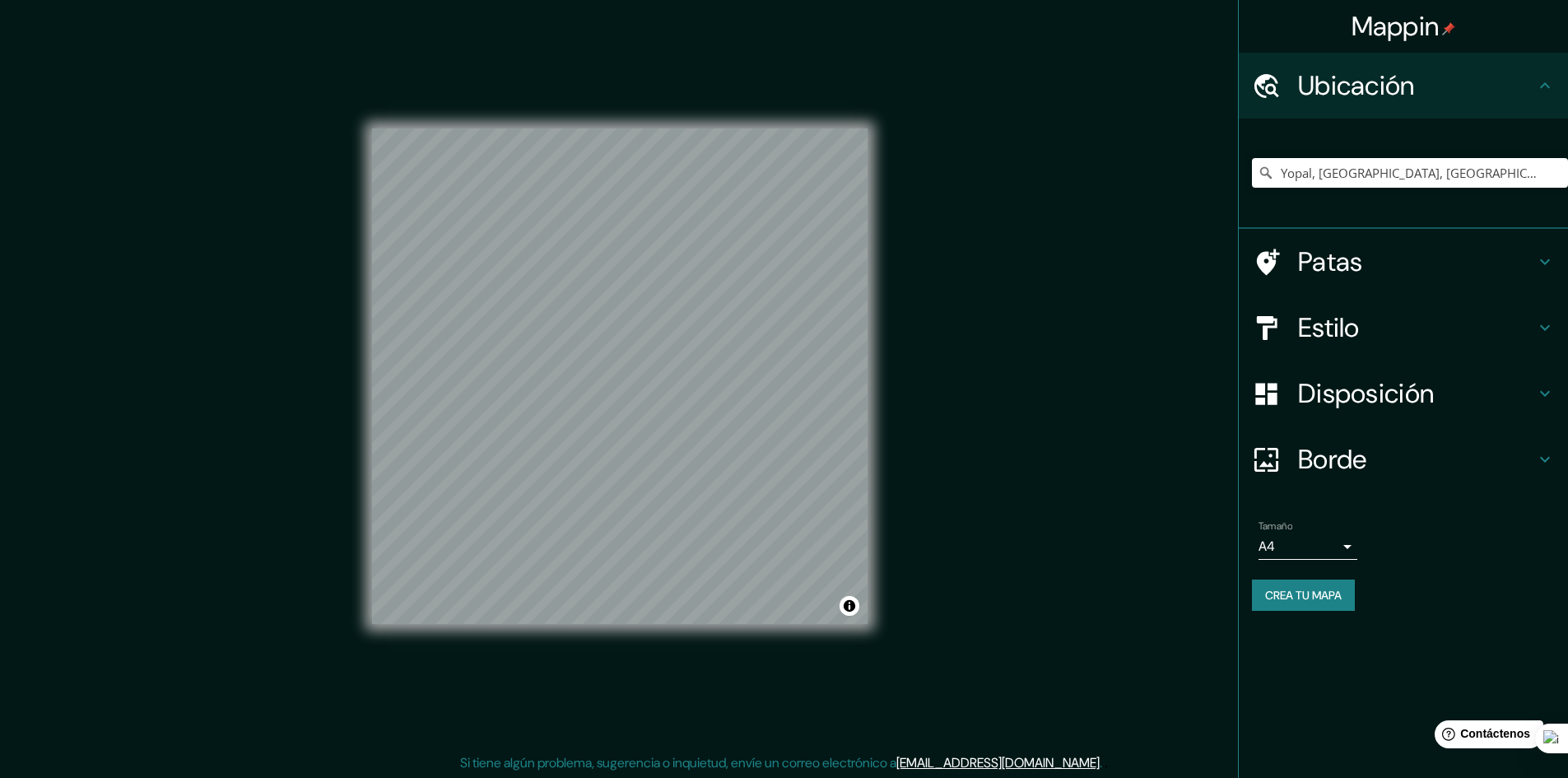
click at [1414, 31] on font "Mappin" at bounding box center [1396, 26] width 88 height 35
